Goal: Task Accomplishment & Management: Use online tool/utility

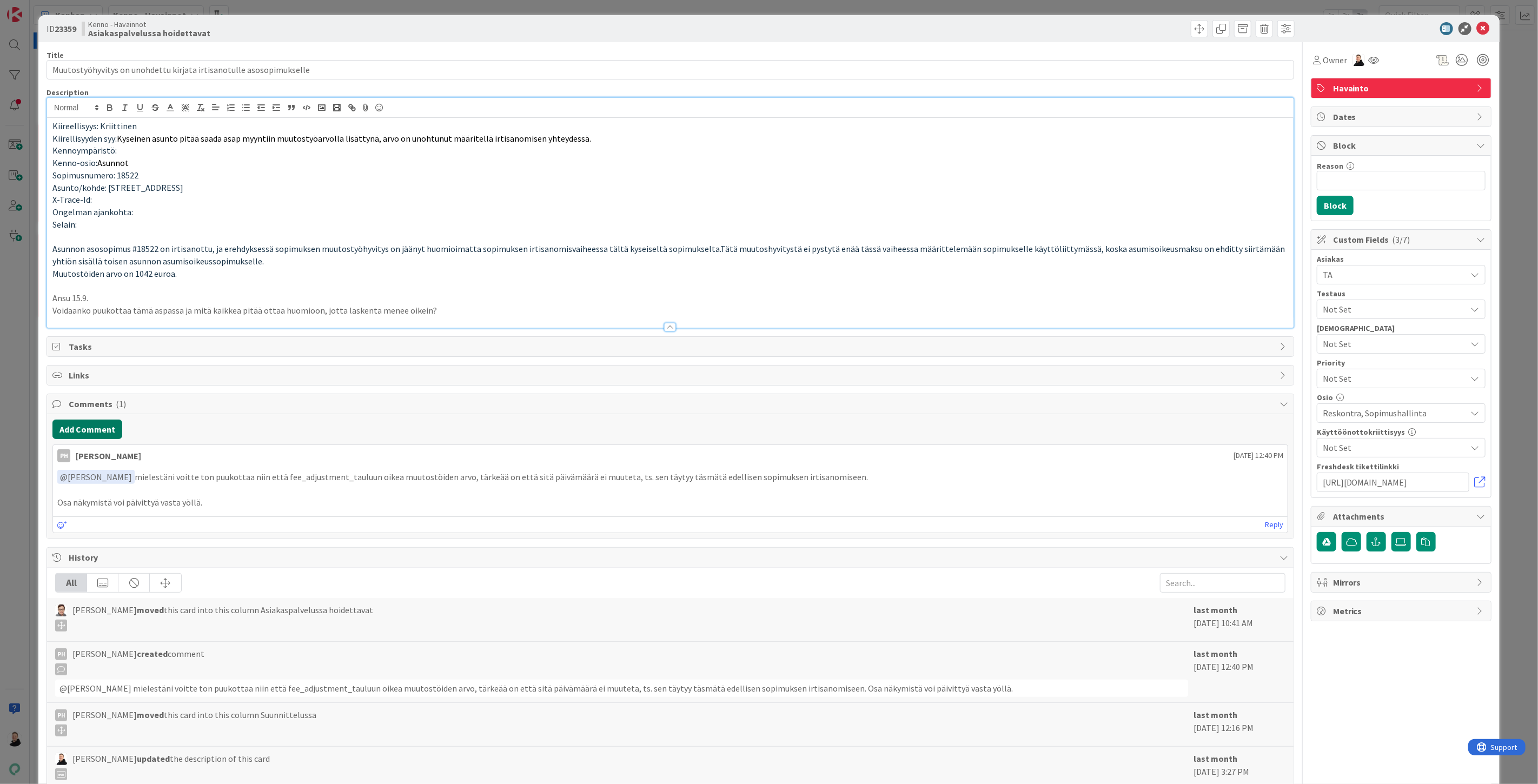
click at [95, 425] on button "Add Comment" at bounding box center [87, 429] width 70 height 20
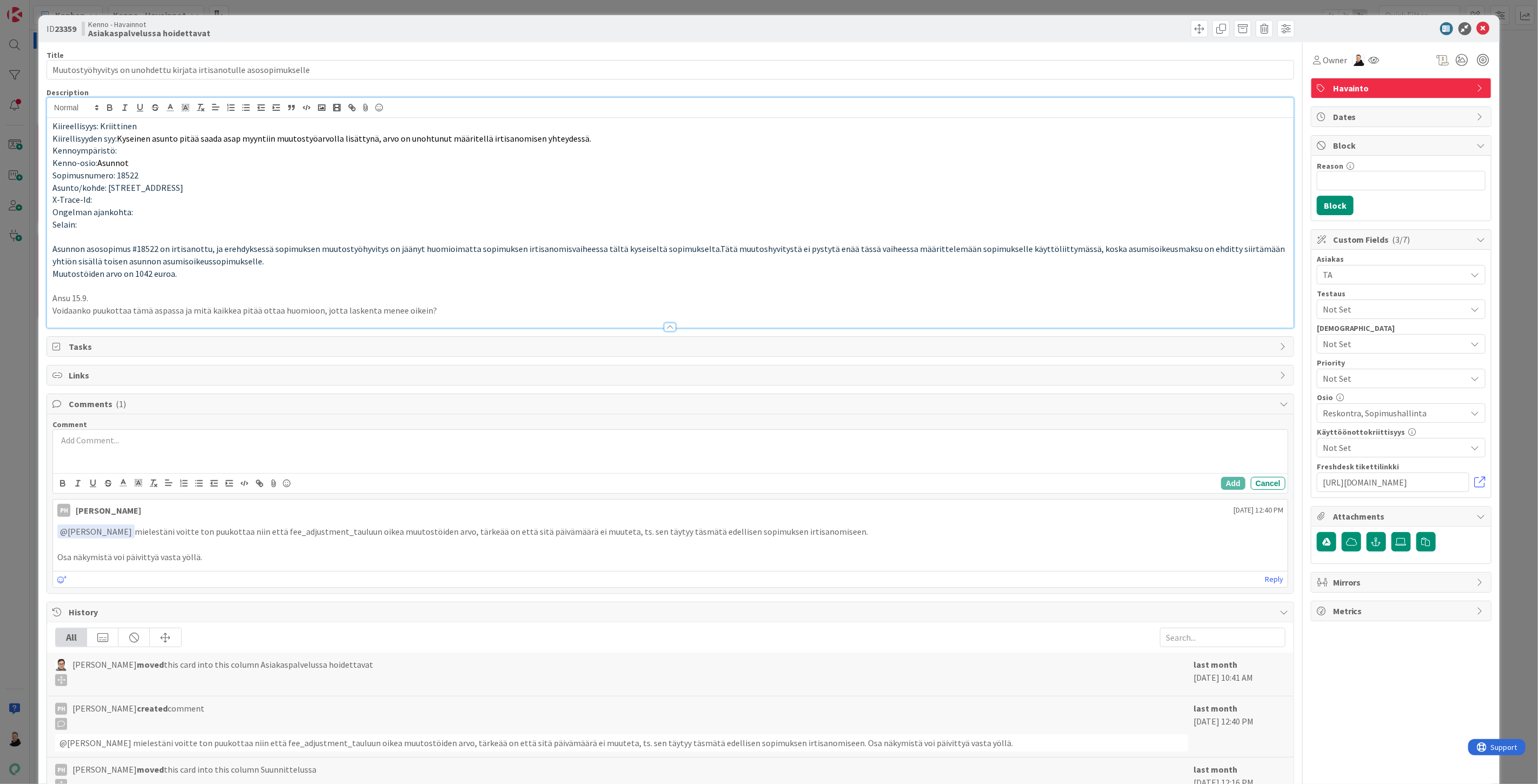
click at [100, 452] on div at bounding box center [670, 451] width 1235 height 43
click at [1223, 482] on button "Add" at bounding box center [1233, 483] width 24 height 13
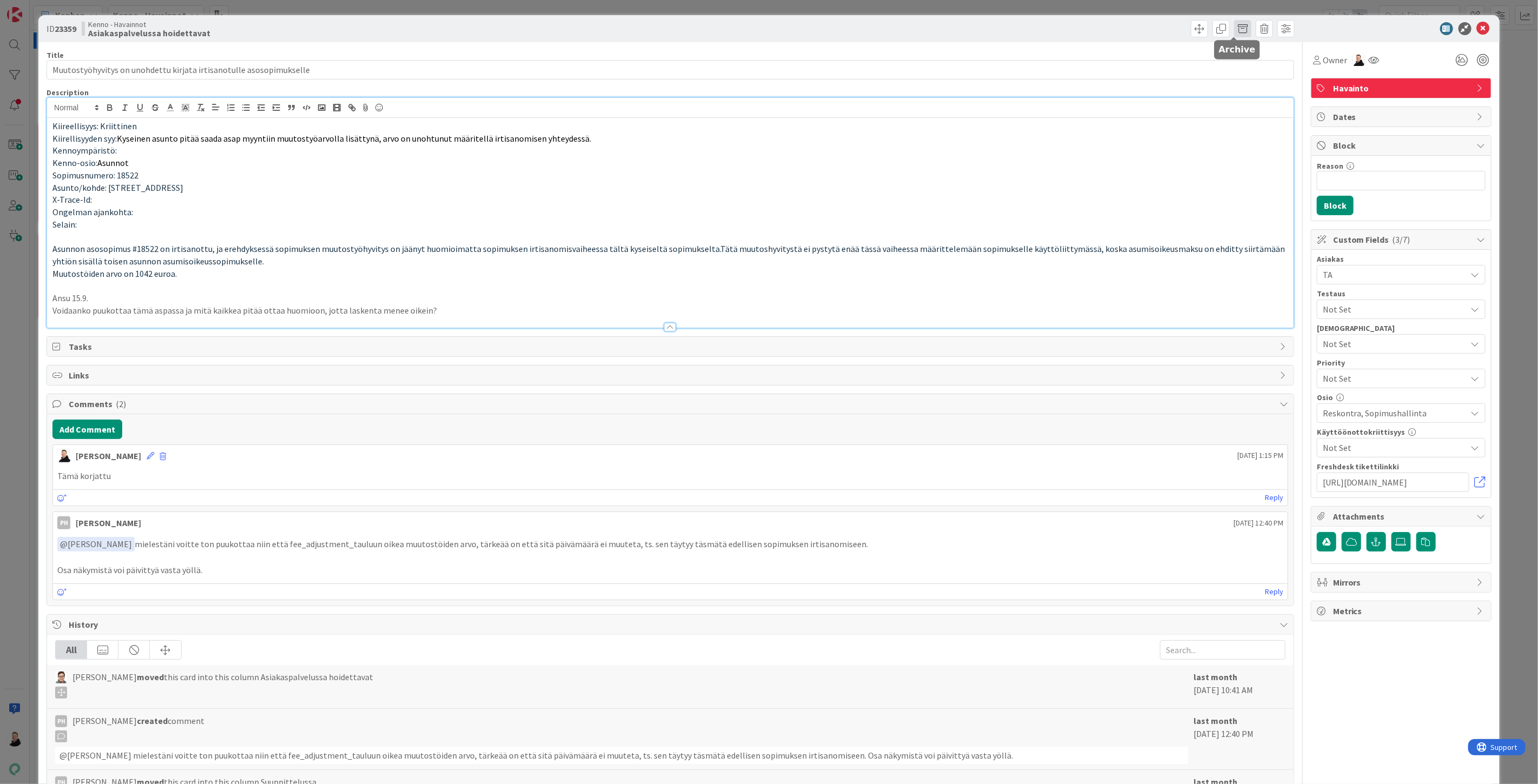
click at [1236, 29] on span at bounding box center [1242, 28] width 17 height 17
click at [1256, 83] on button "Archive" at bounding box center [1261, 79] width 43 height 20
type input "Muutostyöhyvitys on unohdettu kirjata irtisanotulle asosopimukselle"
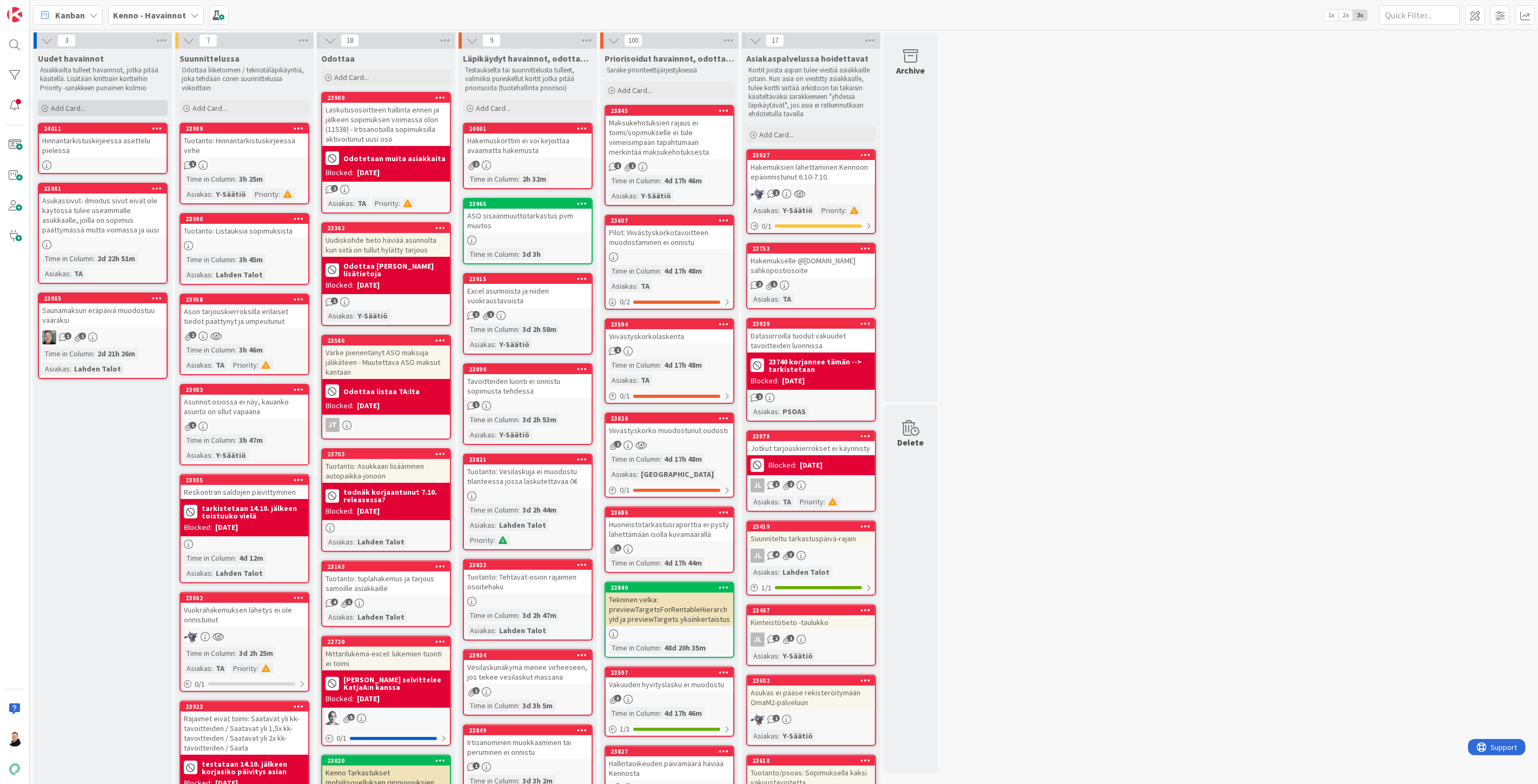
click at [57, 109] on span "Add Card..." at bounding box center [68, 108] width 35 height 10
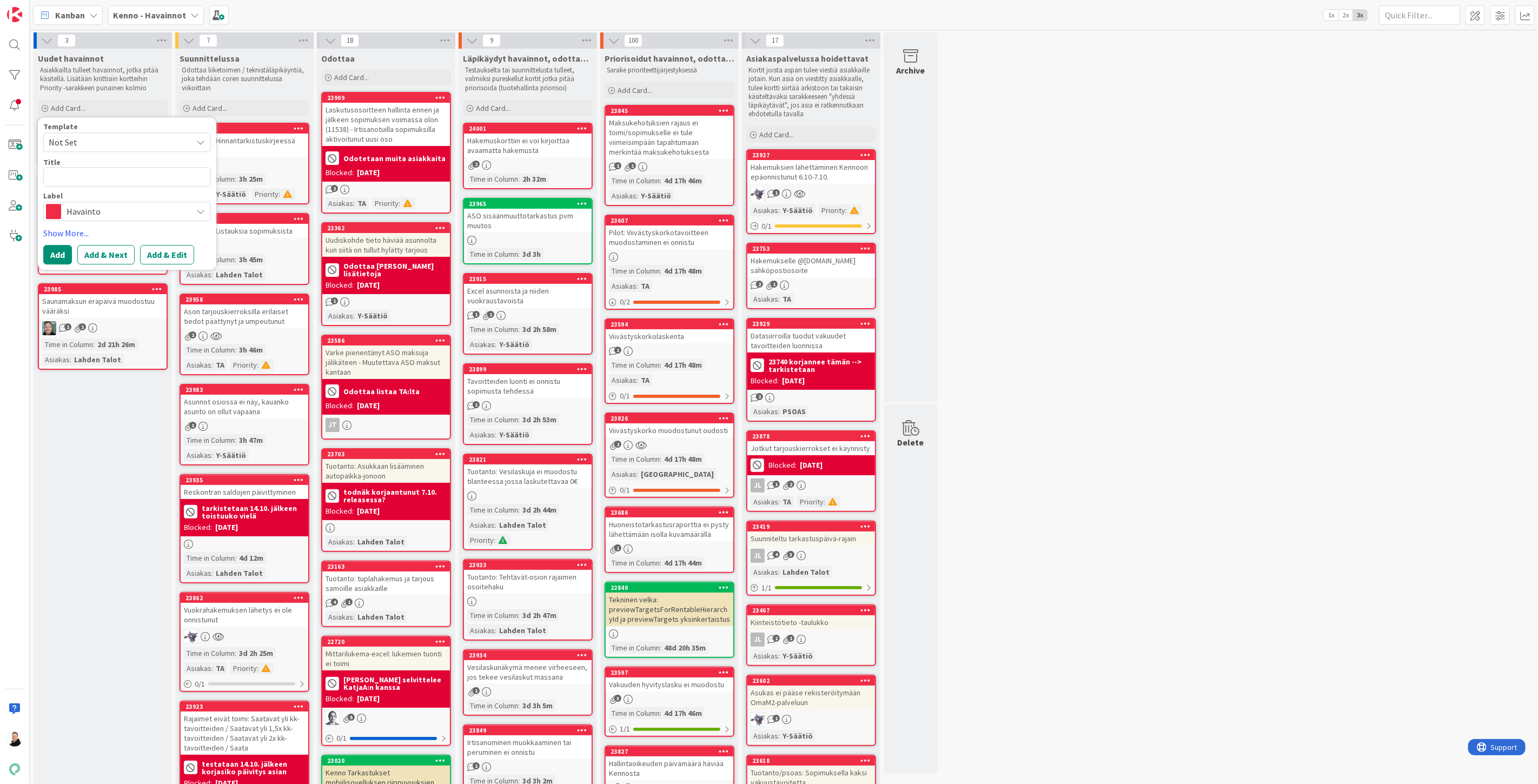
click at [73, 177] on textarea at bounding box center [127, 177] width 168 height 20
click at [95, 177] on textarea at bounding box center [127, 177] width 168 height 20
paste textarea "Dansken viiteaineiston luku Kennoon ei onnistunut"
type textarea "x"
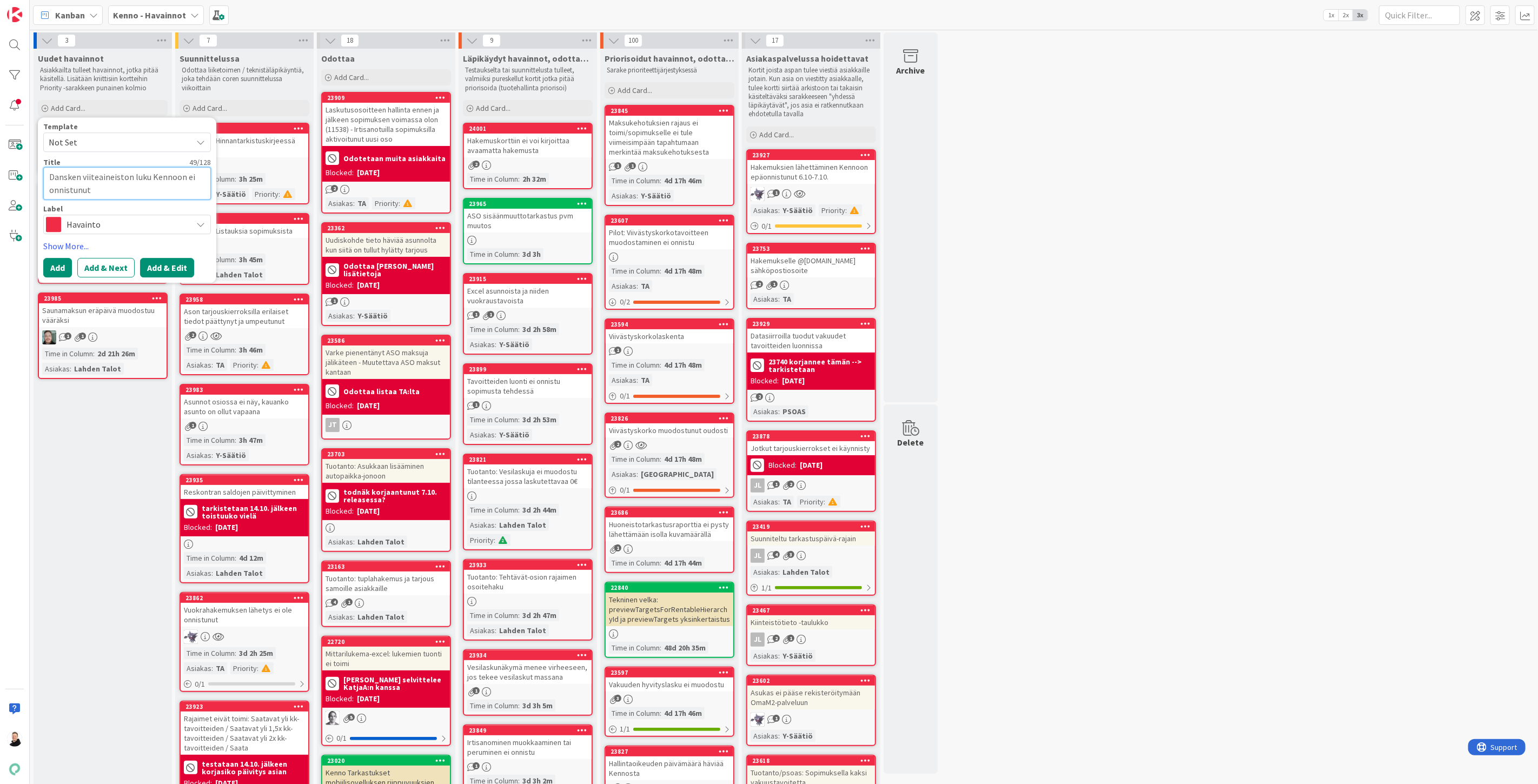
type textarea "Dansken viiteaineiston luku Kennoon ei onnistunut"
click at [160, 270] on button "Add & Edit" at bounding box center [167, 268] width 54 height 20
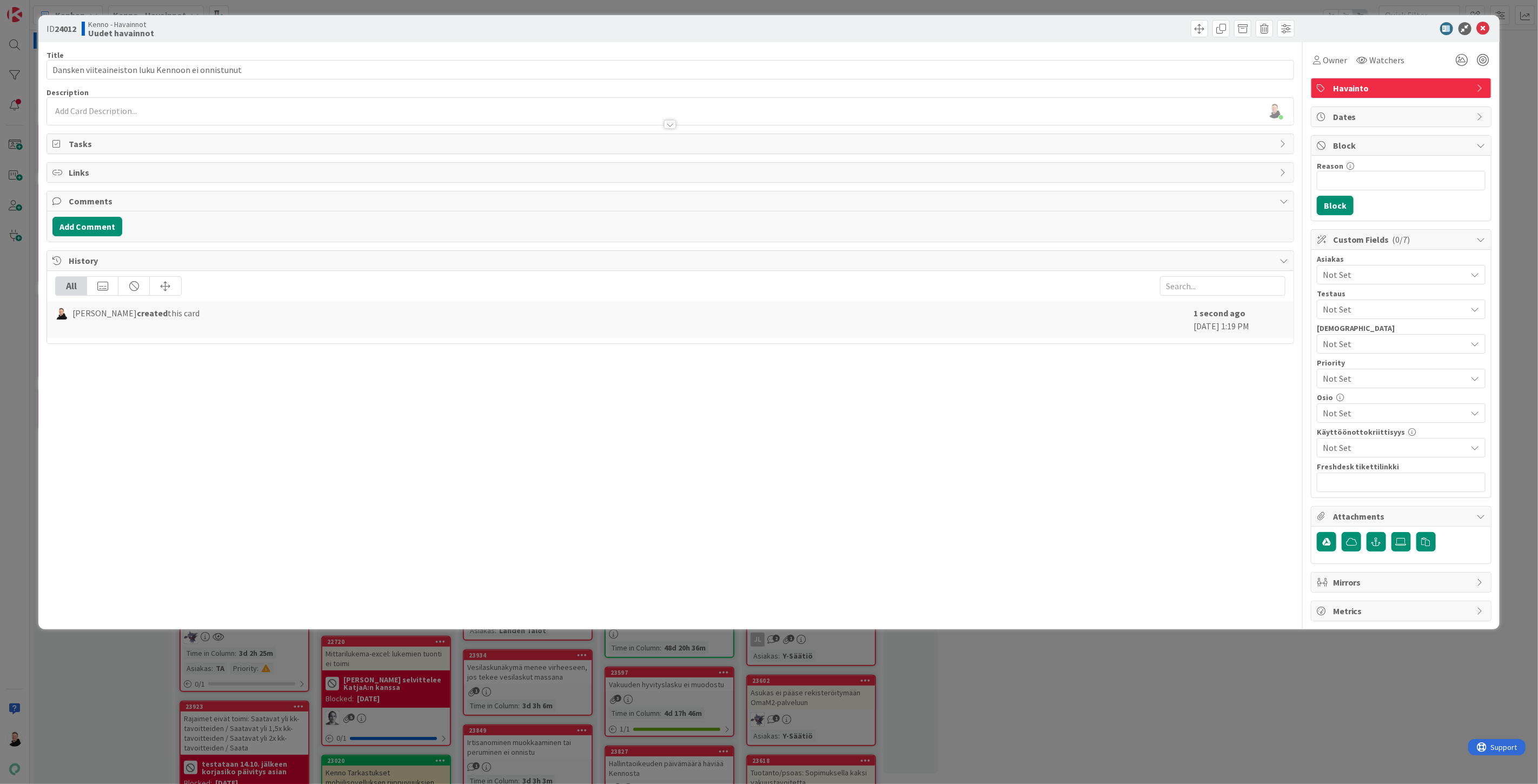
click at [61, 113] on div at bounding box center [670, 119] width 1246 height 12
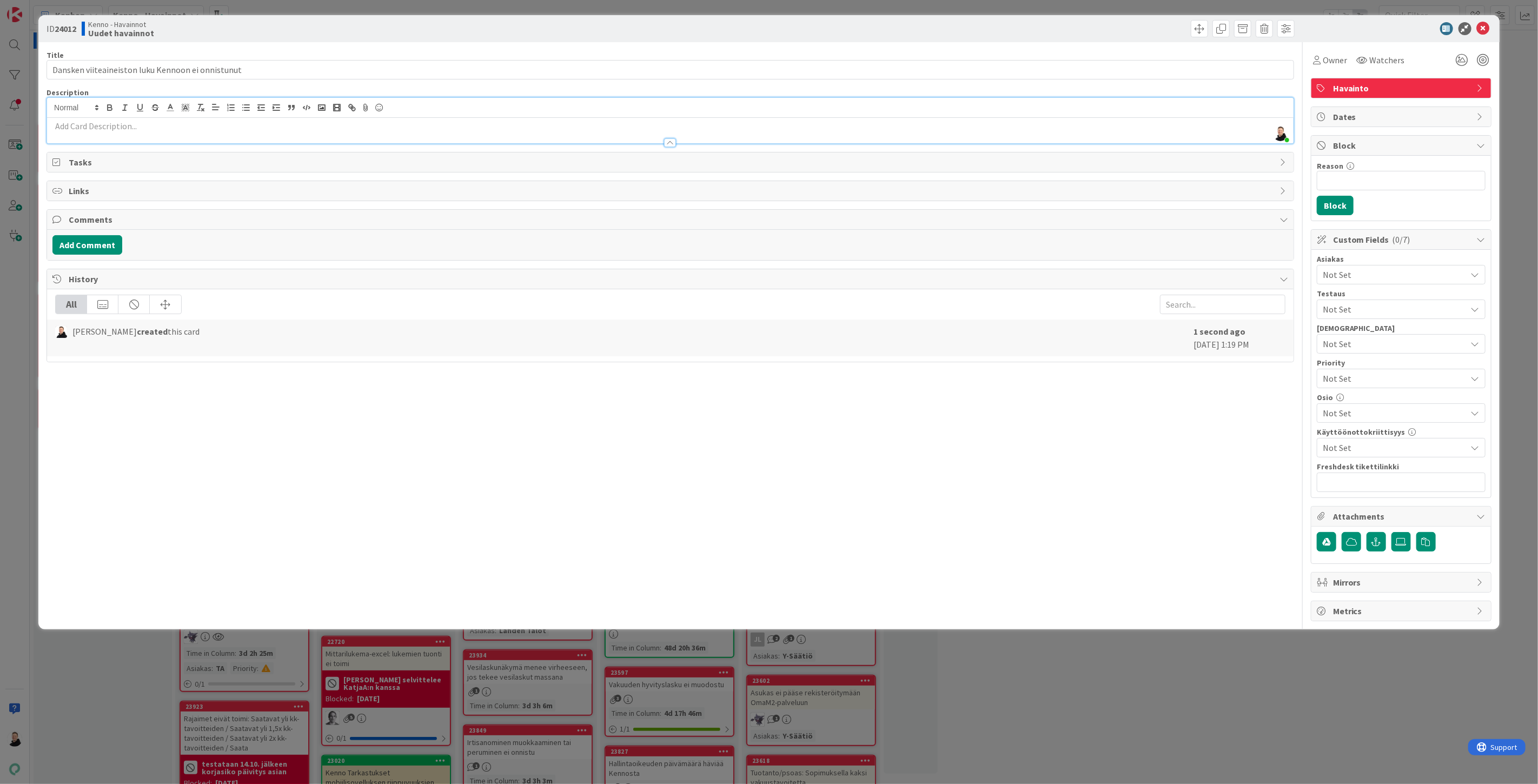
click at [62, 123] on p at bounding box center [670, 127] width 1236 height 12
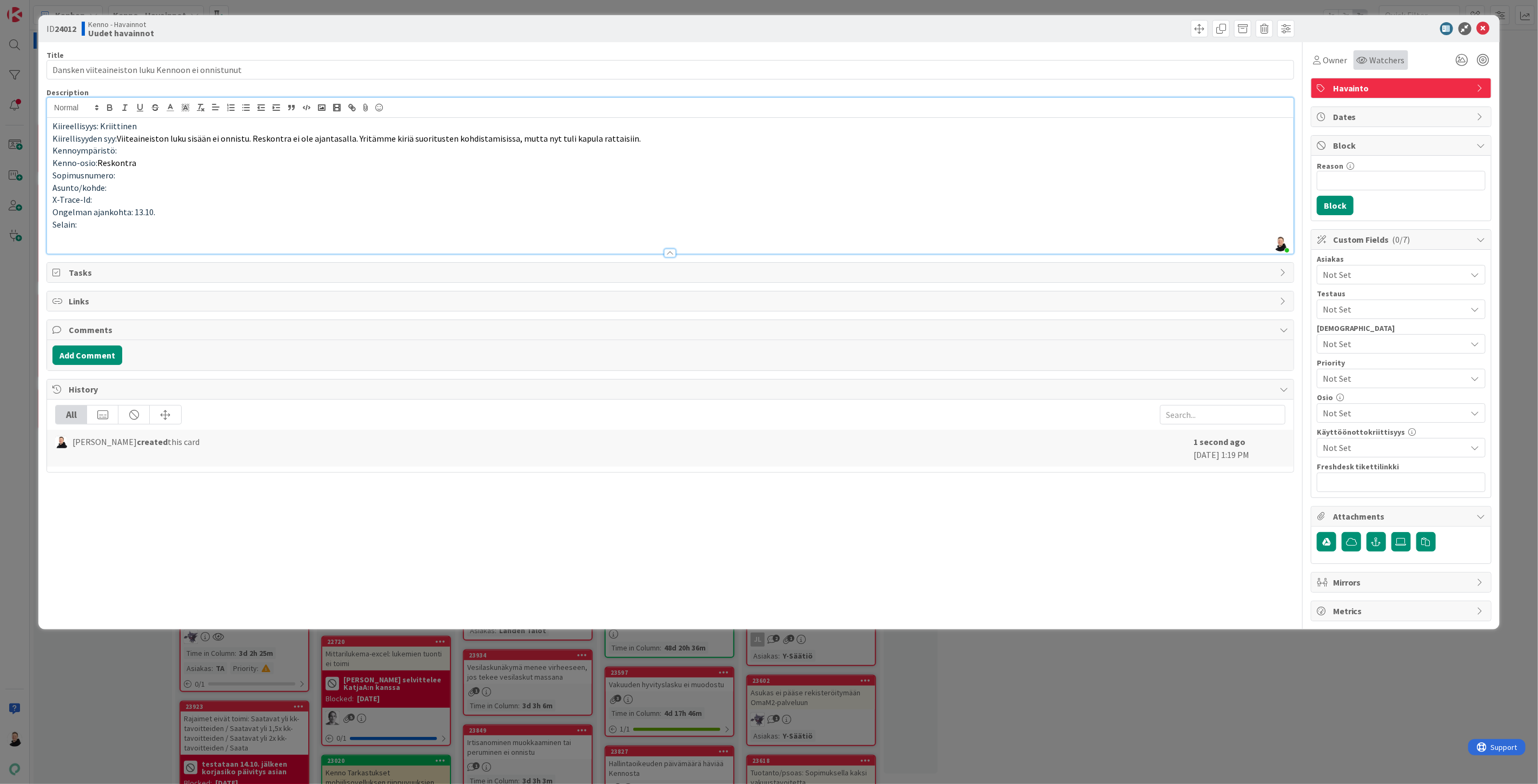
click at [1389, 54] on span "Watchers" at bounding box center [1387, 60] width 35 height 13
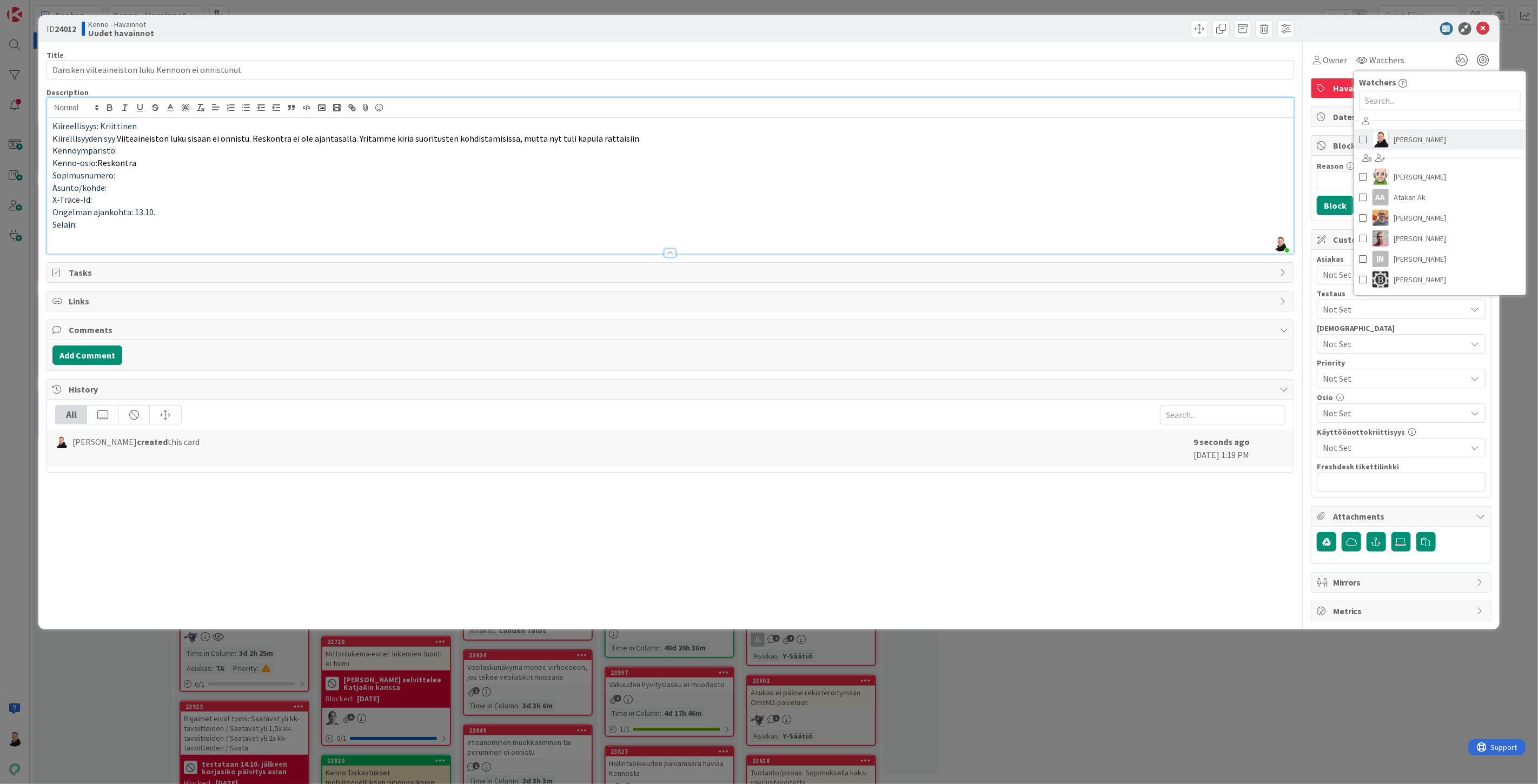
click at [1393, 136] on link "[PERSON_NAME]" at bounding box center [1440, 139] width 172 height 21
click at [1172, 168] on p "Kenno-osio: Reskontra" at bounding box center [670, 163] width 1236 height 12
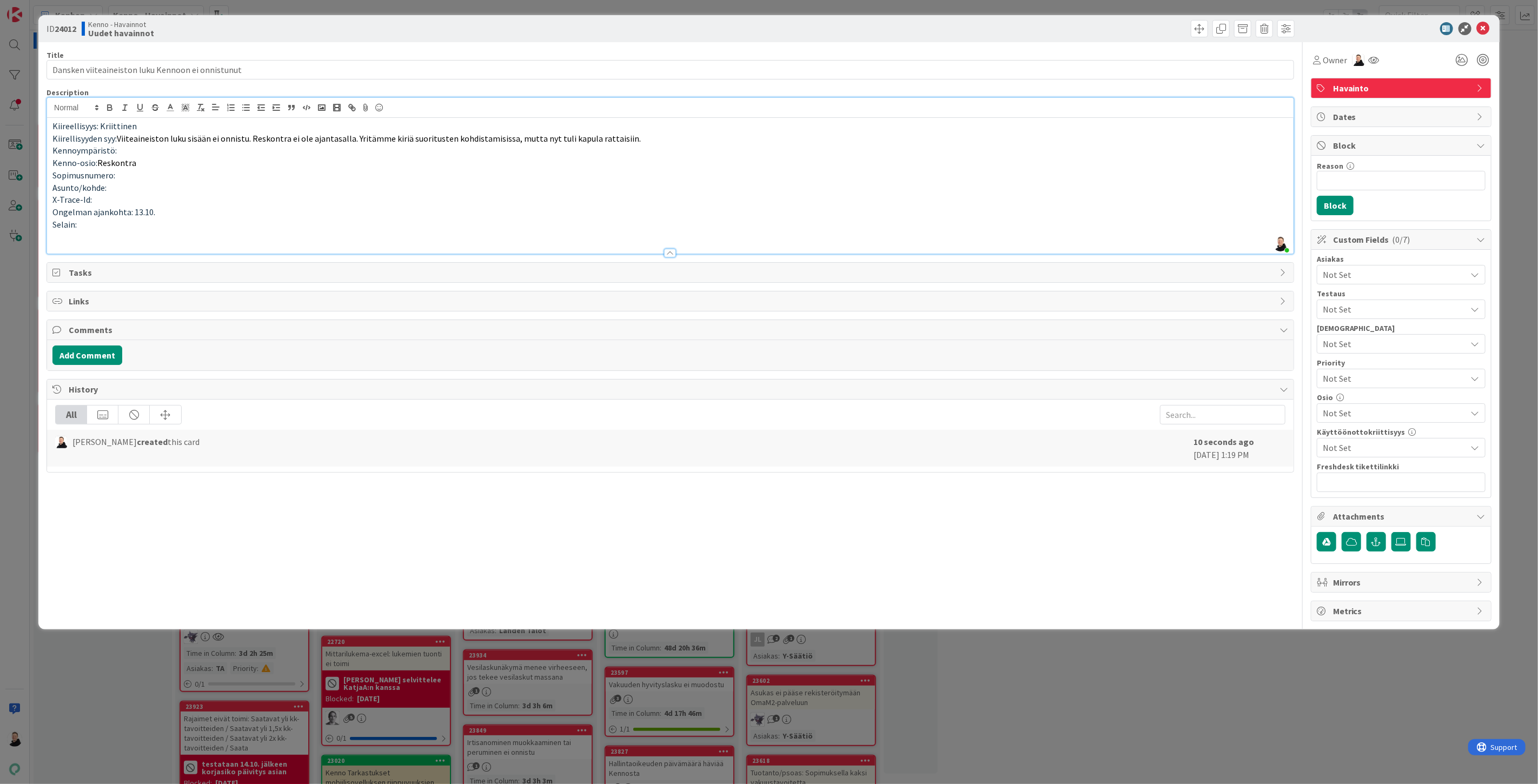
click at [1379, 275] on span "Not Set" at bounding box center [1394, 275] width 144 height 13
click at [1340, 439] on span "PSOAS" at bounding box center [1345, 436] width 25 height 16
click at [1186, 169] on p "Kenno-osio: Reskontra" at bounding box center [670, 163] width 1236 height 12
click at [1356, 375] on span "Not Set" at bounding box center [1392, 378] width 138 height 15
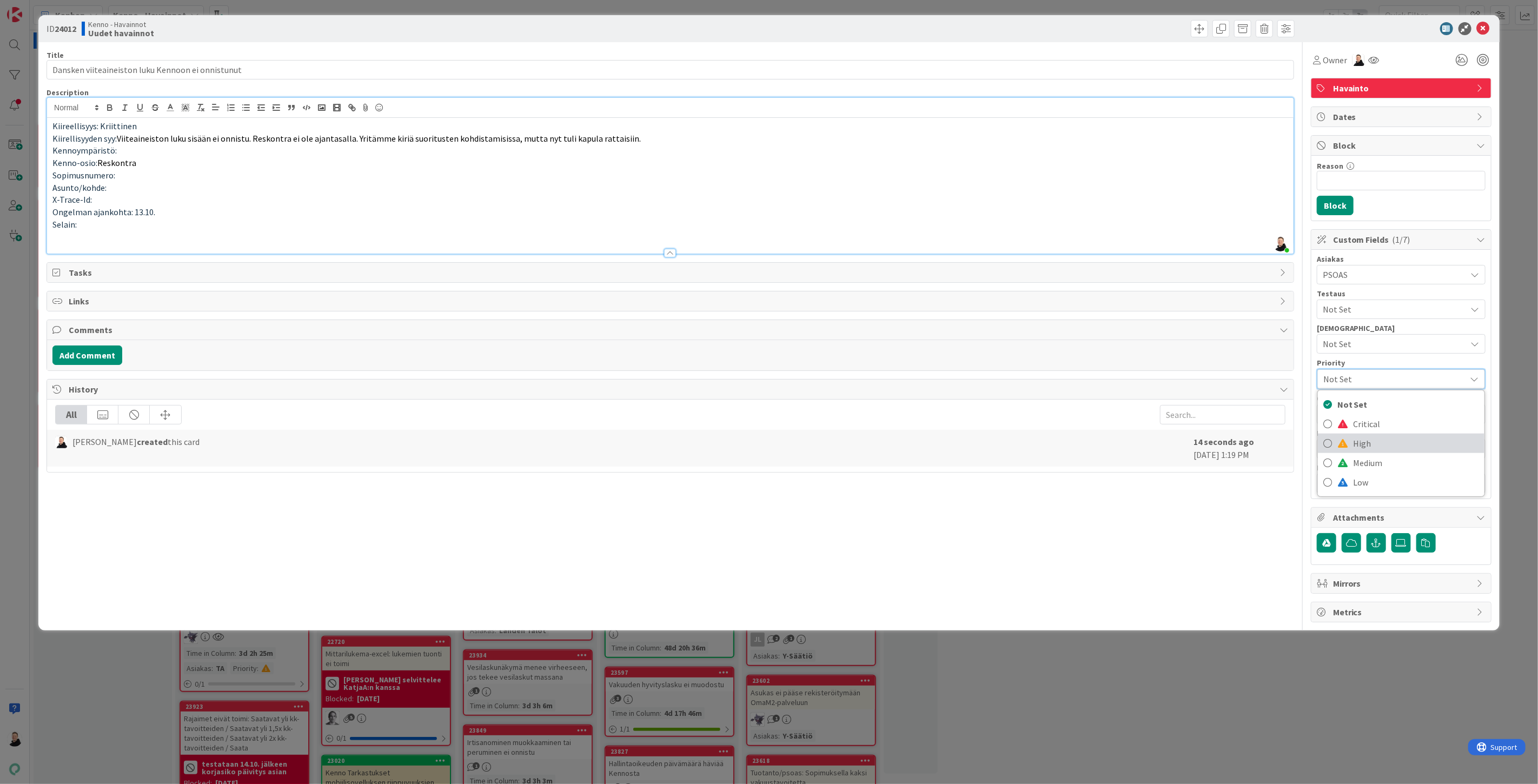
click at [1344, 450] on link "High" at bounding box center [1401, 443] width 167 height 20
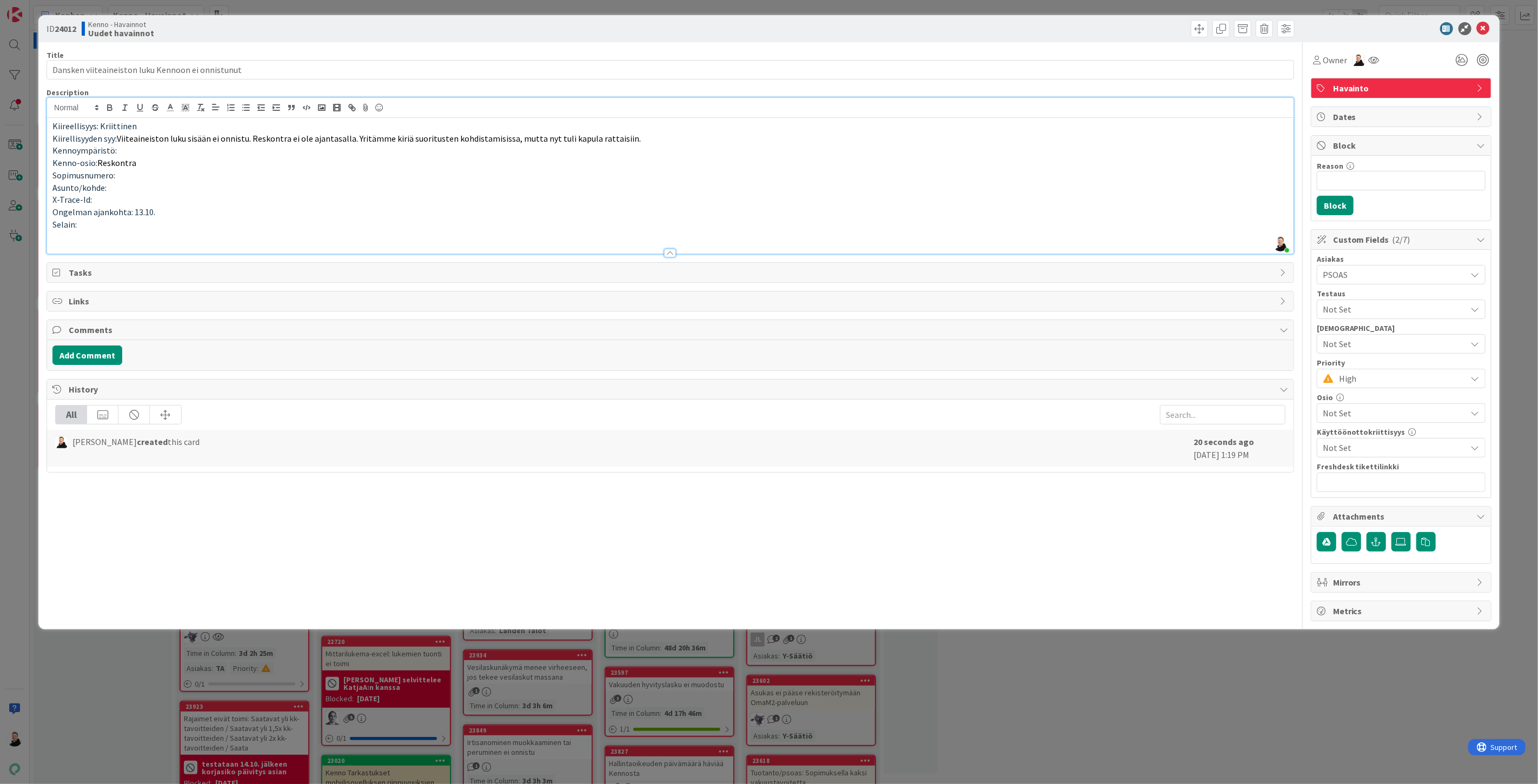
click at [1191, 196] on p "X-Trace-Id:" at bounding box center [670, 200] width 1236 height 12
click at [1368, 417] on span "Not Set" at bounding box center [1394, 413] width 144 height 13
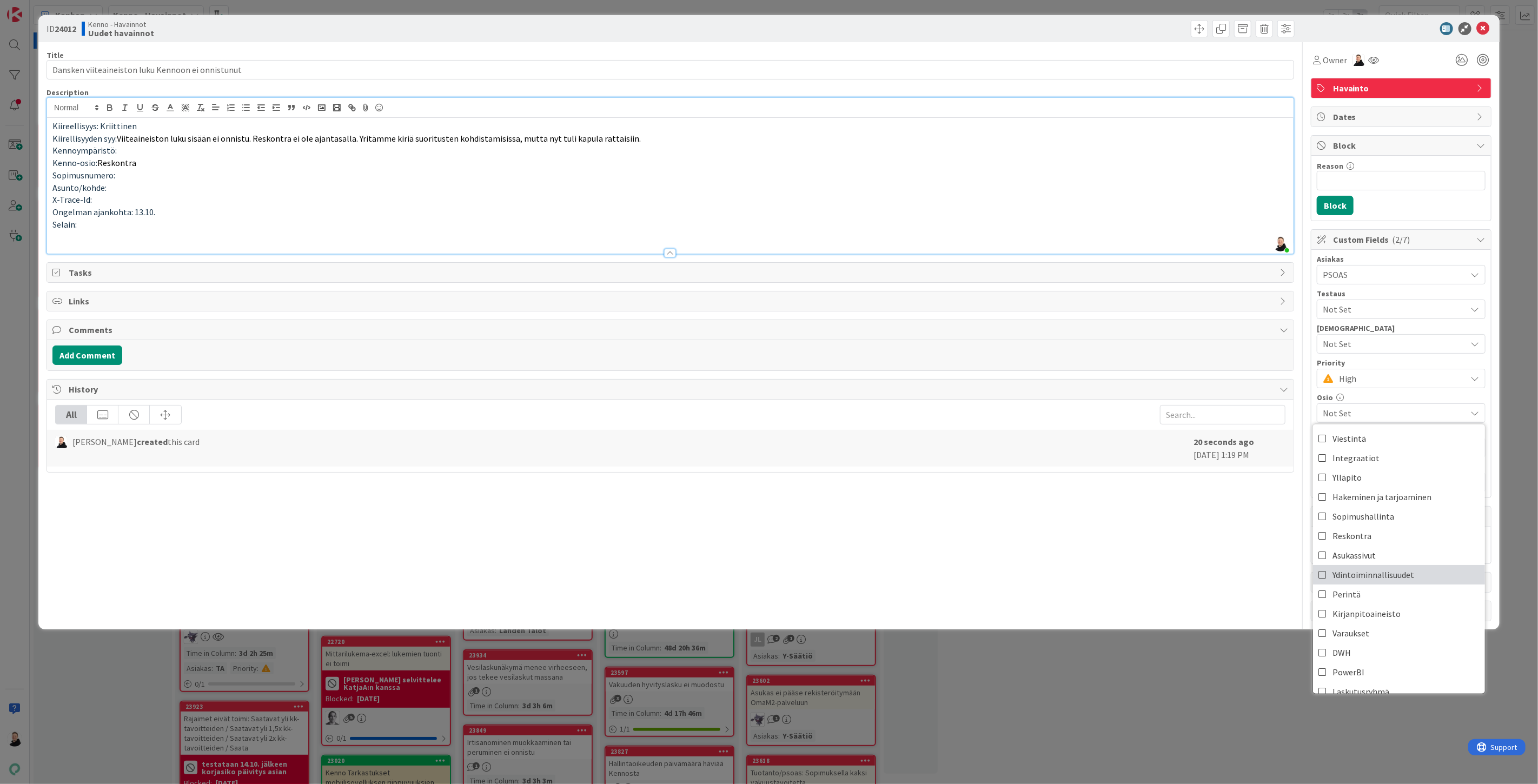
scroll to position [12, 0]
click at [1320, 524] on icon at bounding box center [1323, 524] width 9 height 16
click at [1133, 212] on p "Ongelman ajankohta: 13.10." at bounding box center [670, 212] width 1236 height 12
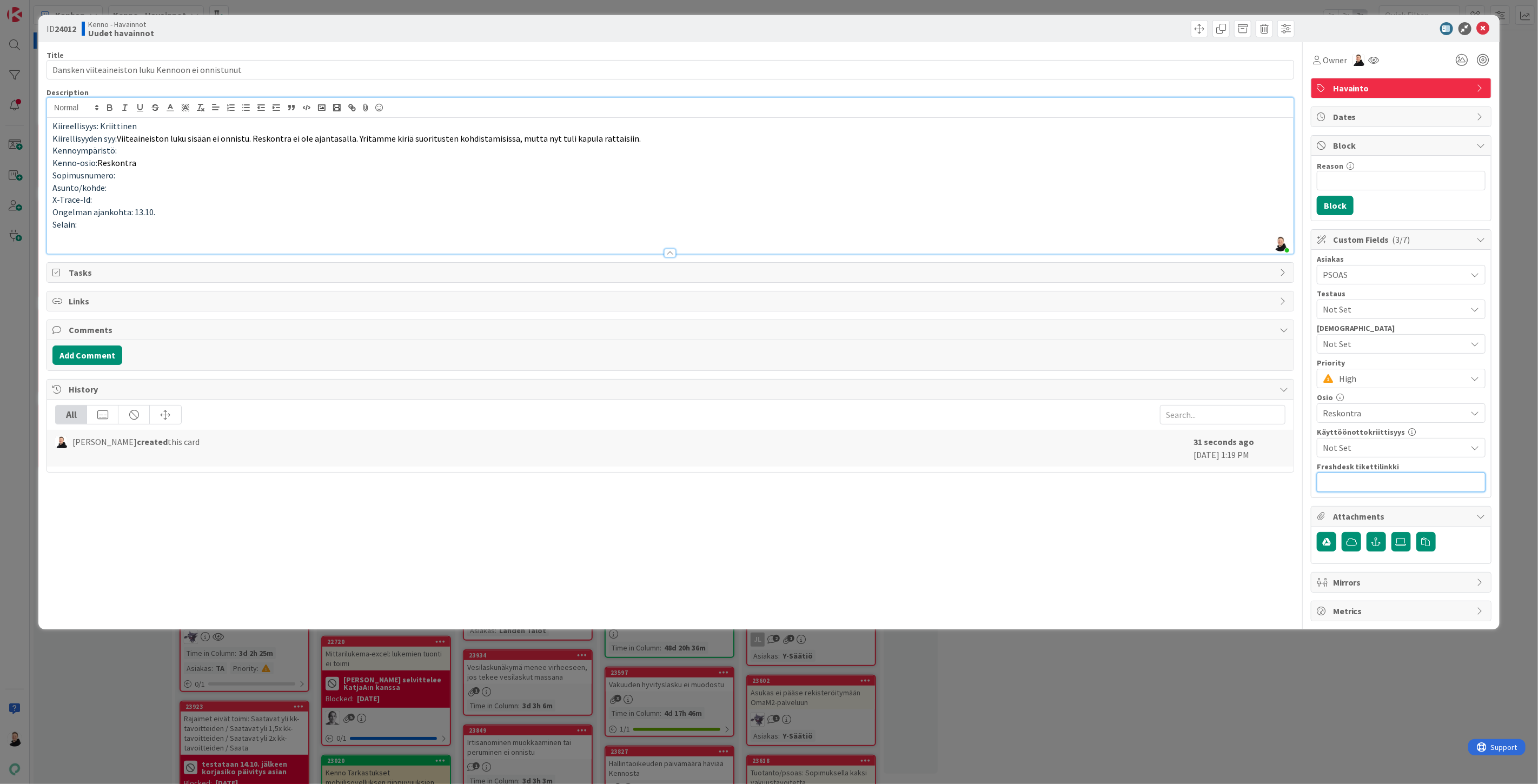
click at [1369, 483] on input "text" at bounding box center [1401, 483] width 169 height 20
click at [1366, 482] on input "text" at bounding box center [1401, 483] width 169 height 20
paste input "[URL][DOMAIN_NAME]"
type input "[URL][DOMAIN_NAME]"
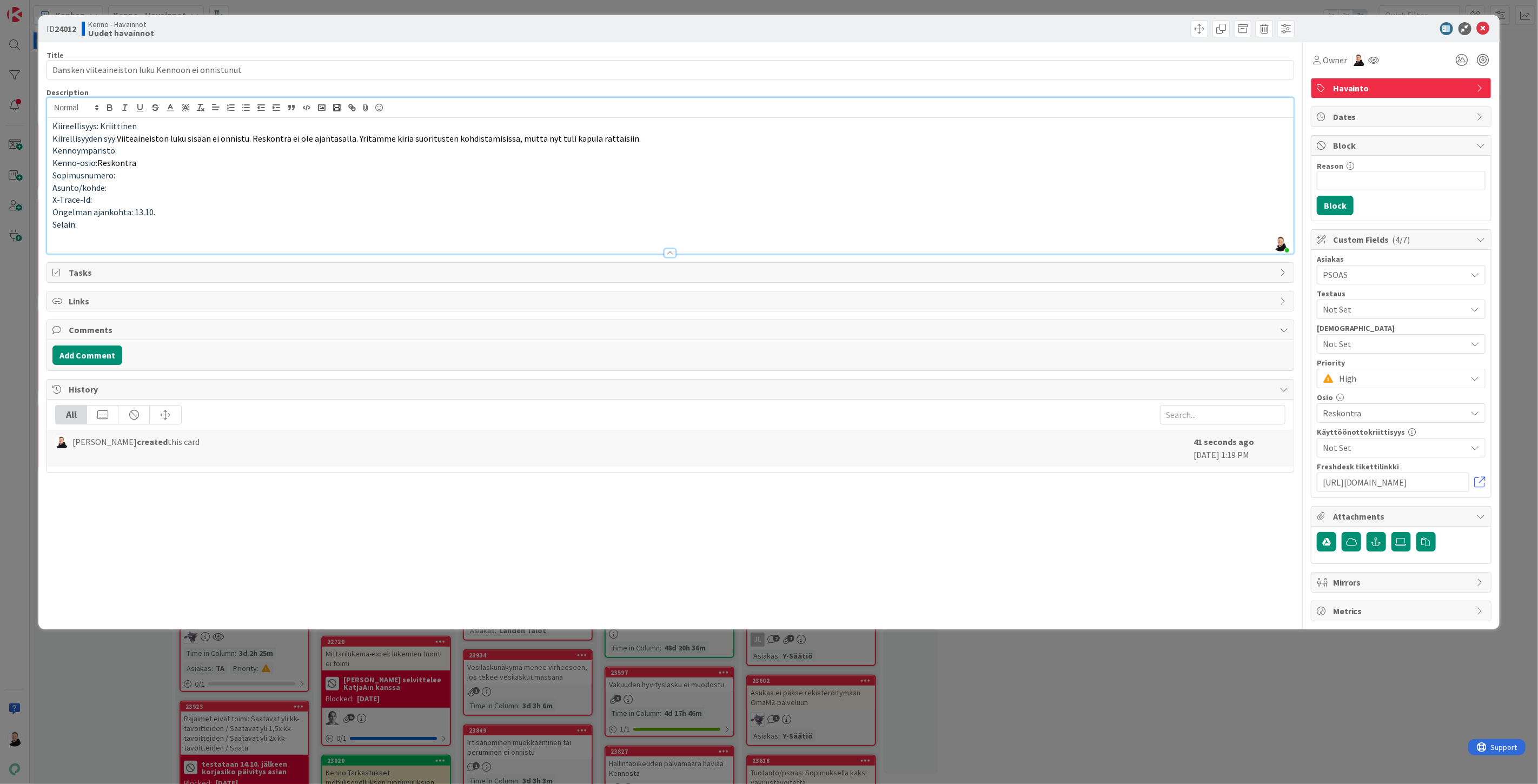
scroll to position [0, 0]
click at [100, 236] on p at bounding box center [670, 236] width 1236 height 12
click at [101, 201] on p "X-Trace-Id:" at bounding box center [670, 200] width 1236 height 12
click at [84, 247] on p at bounding box center [670, 249] width 1236 height 12
click at [61, 248] on p at bounding box center [670, 249] width 1236 height 12
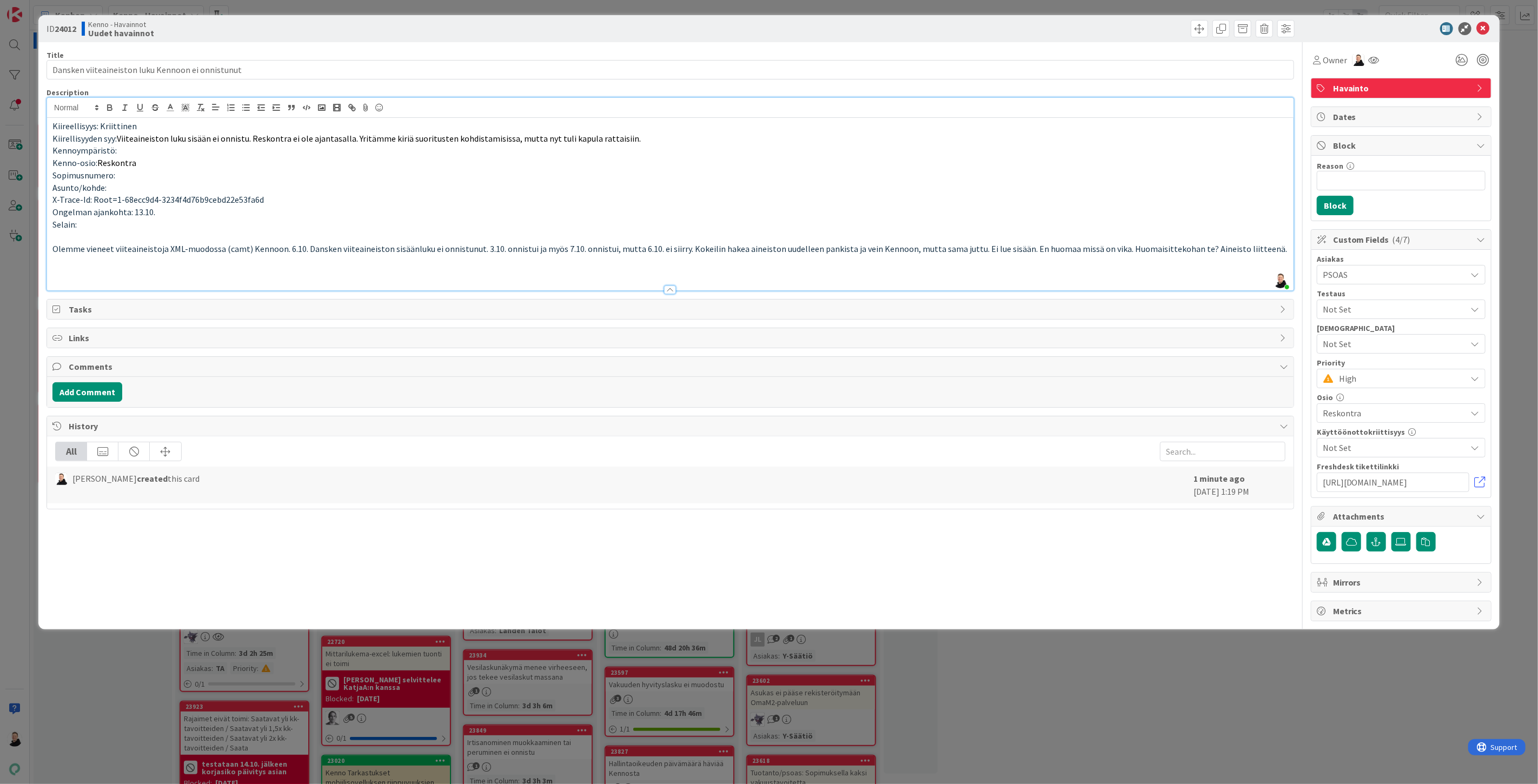
click at [60, 272] on p at bounding box center [670, 274] width 1236 height 12
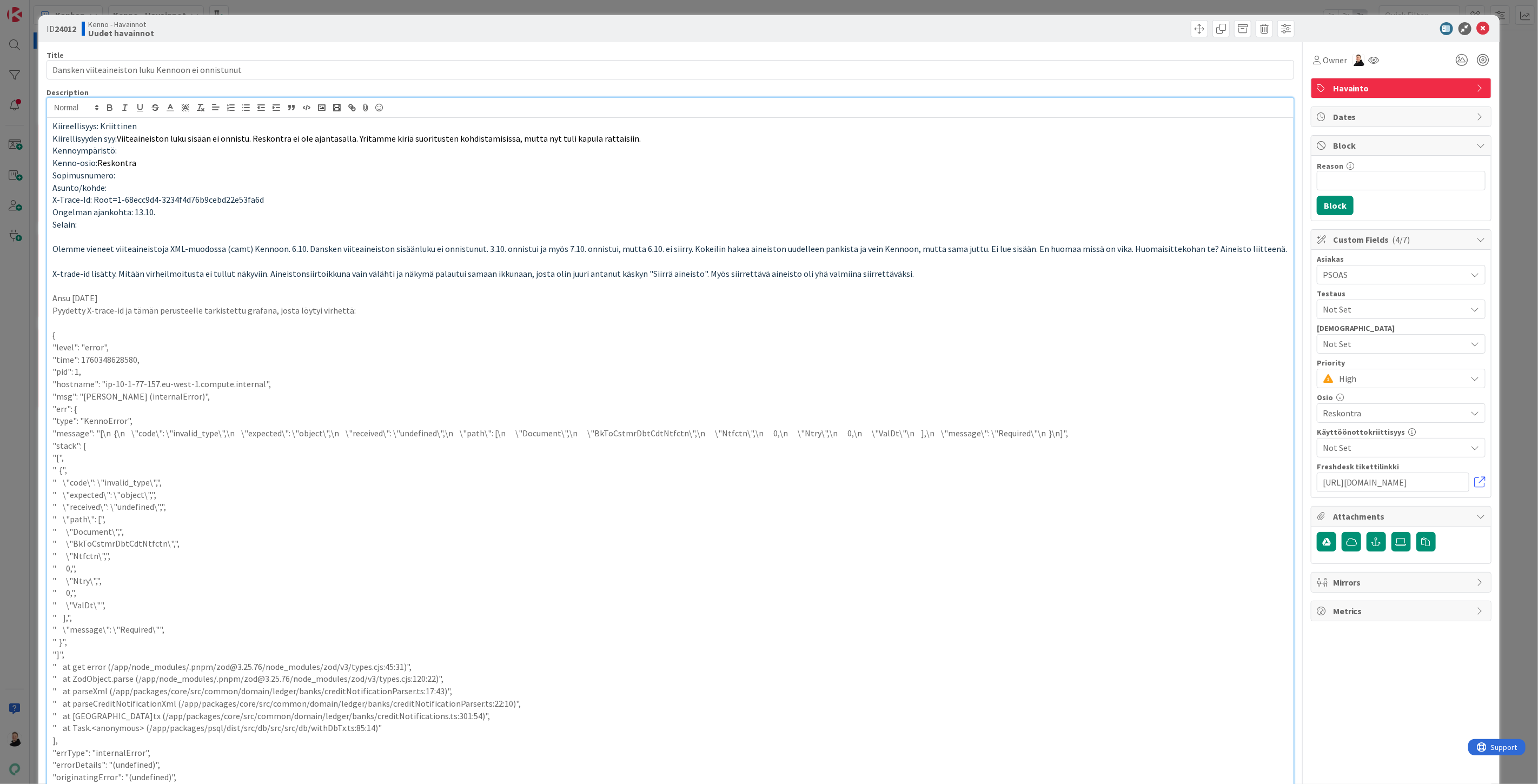
click at [335, 314] on p "Pyydetty X-trace-id ja tämän perusteelle tarkistettu grafana, josta löytyi virh…" at bounding box center [670, 310] width 1236 height 12
click at [344, 309] on p "Pyydetty X-trace-id ja tämän perusteelle tarkistettu grafana, josta löytyi virh…" at bounding box center [670, 310] width 1236 height 12
click at [132, 292] on p "Ansu [DATE]" at bounding box center [670, 298] width 1236 height 12
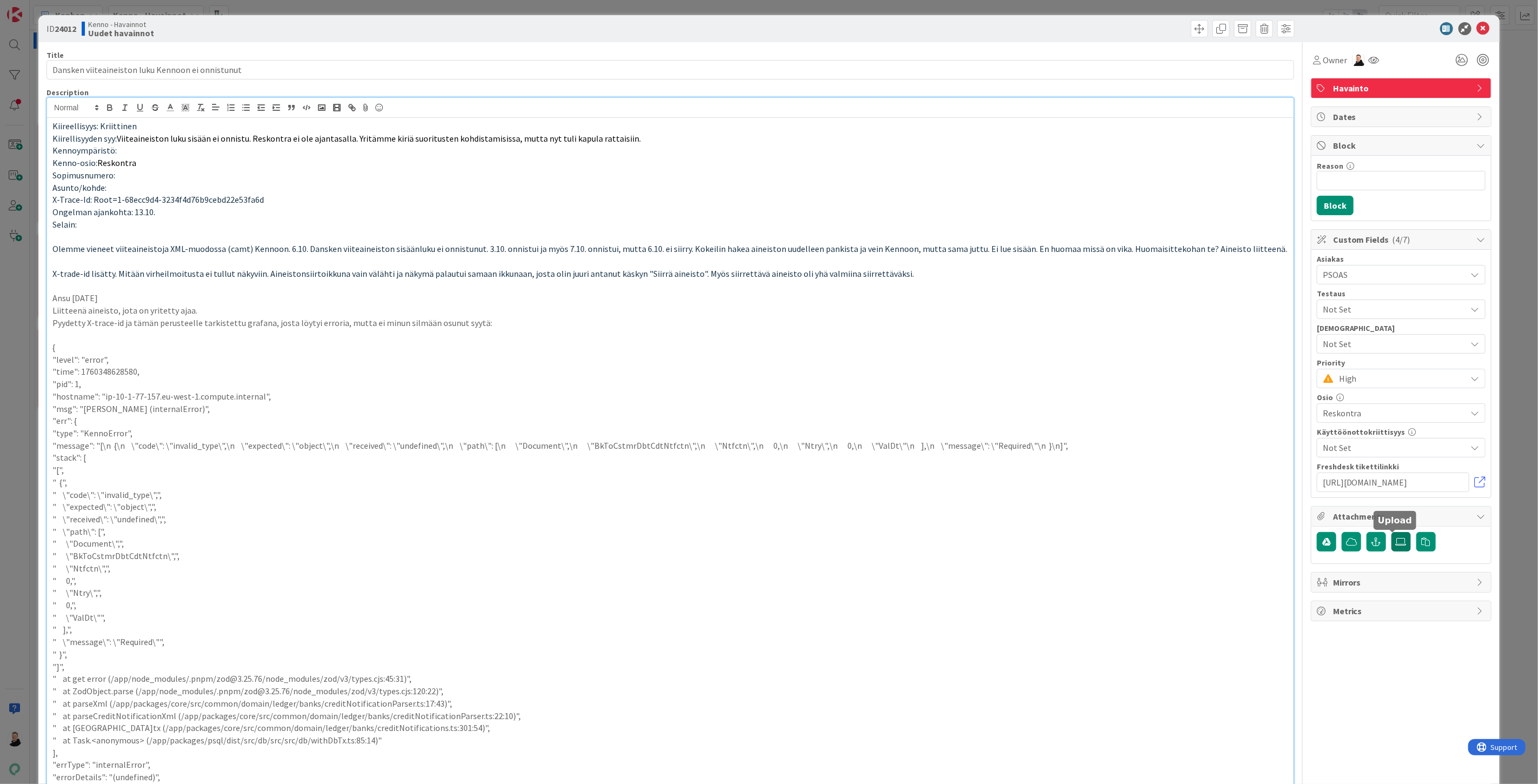
click at [1396, 546] on icon at bounding box center [1402, 542] width 11 height 9
click at [1392, 532] on input "file" at bounding box center [1392, 532] width 0 height 0
click at [1477, 25] on icon at bounding box center [1484, 29] width 13 height 13
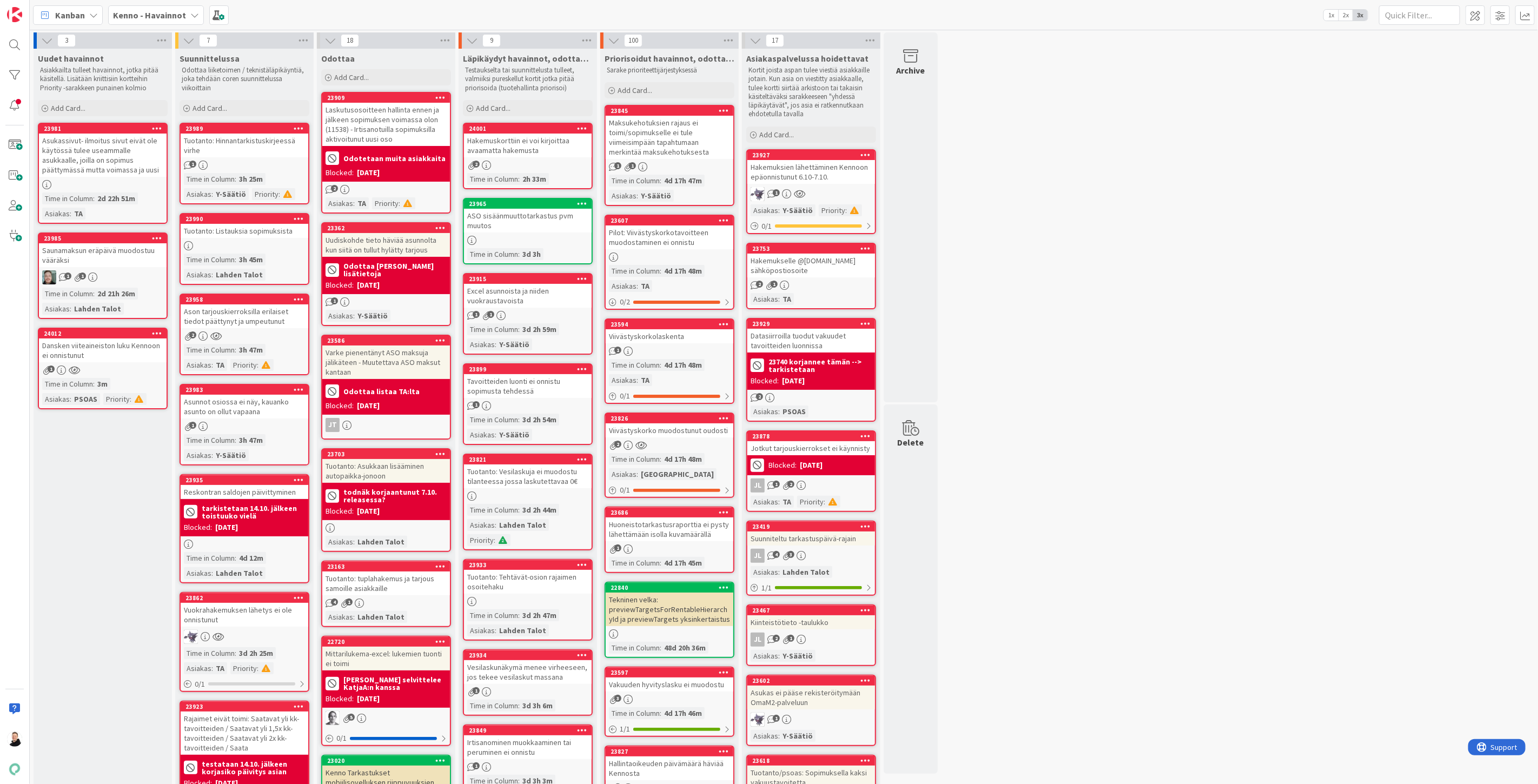
click at [60, 342] on div "Dansken viiteaineiston luku Kennoon ei onnistunut" at bounding box center [103, 350] width 128 height 24
